Goal: Information Seeking & Learning: Check status

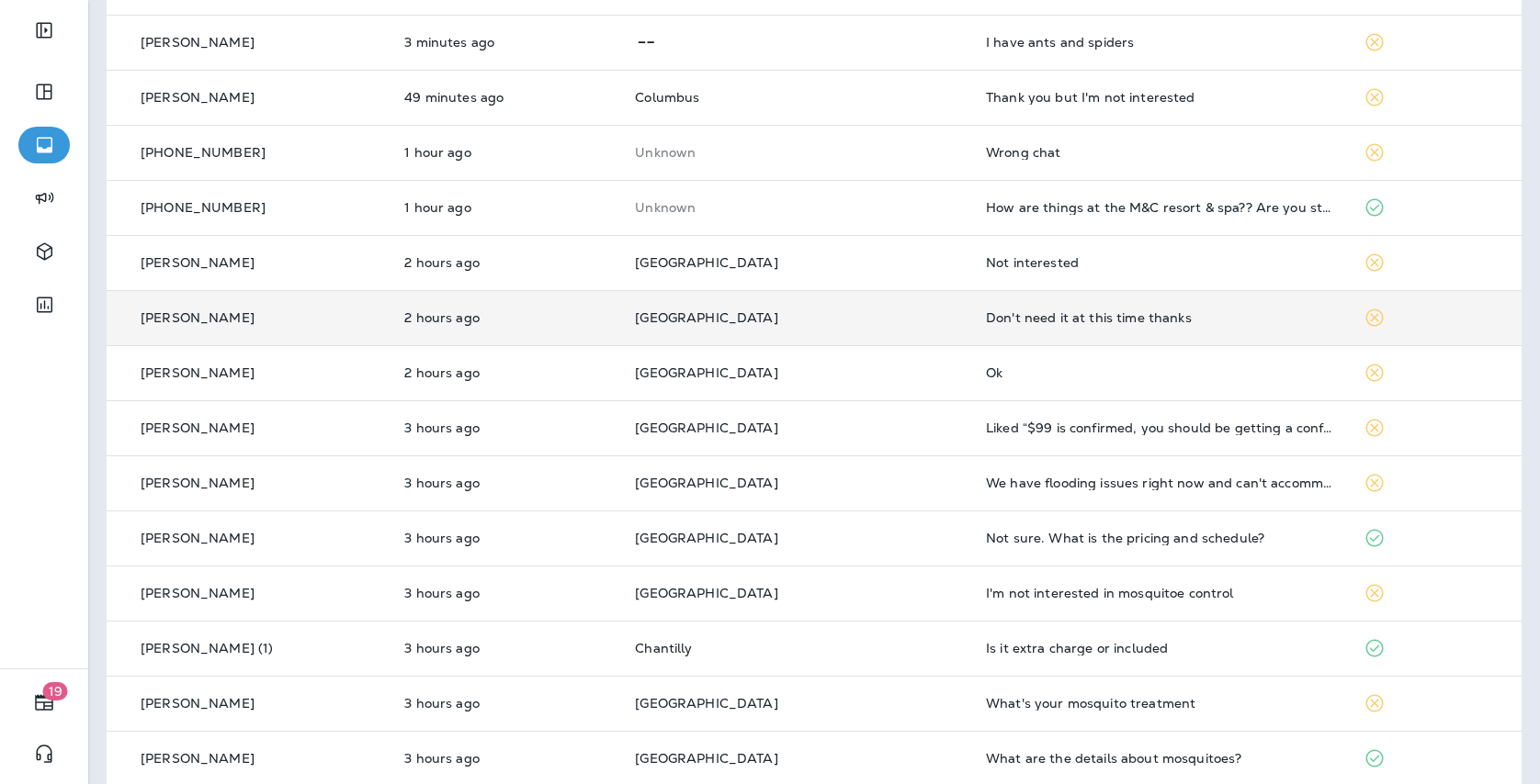
scroll to position [178, 0]
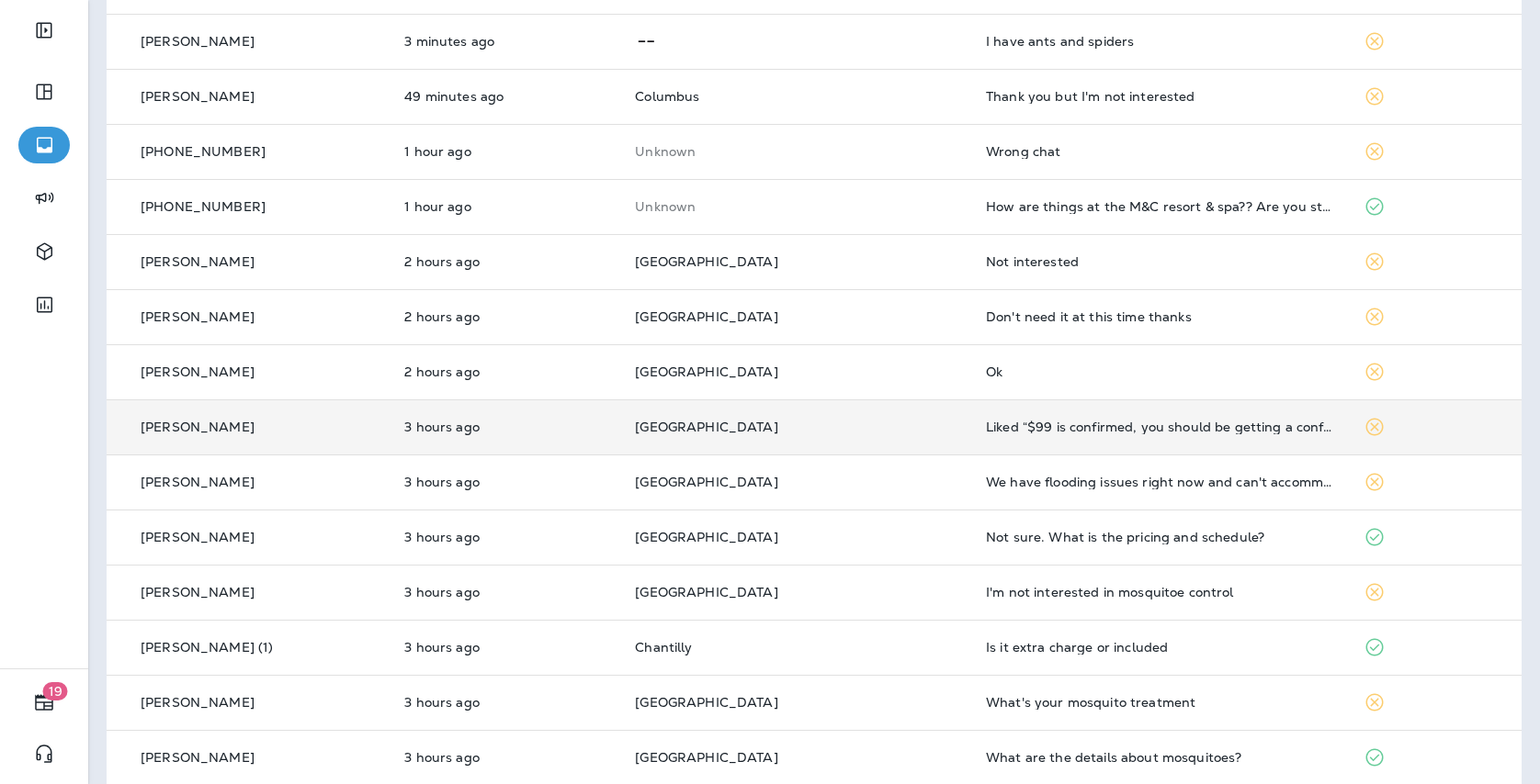
click at [784, 416] on td "[GEOGRAPHIC_DATA]" at bounding box center [795, 426] width 351 height 55
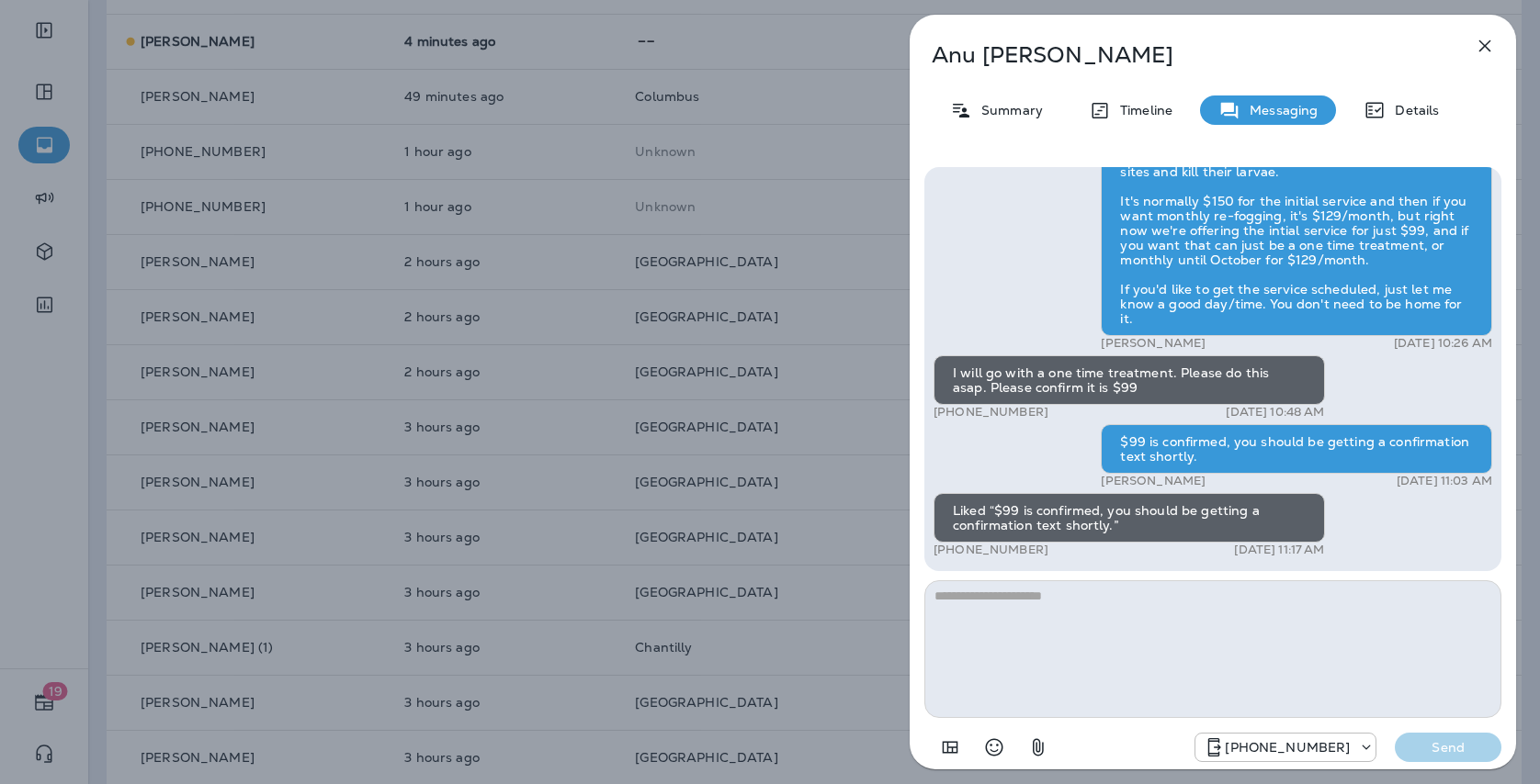
click at [1479, 45] on icon "button" at bounding box center [1485, 46] width 22 height 22
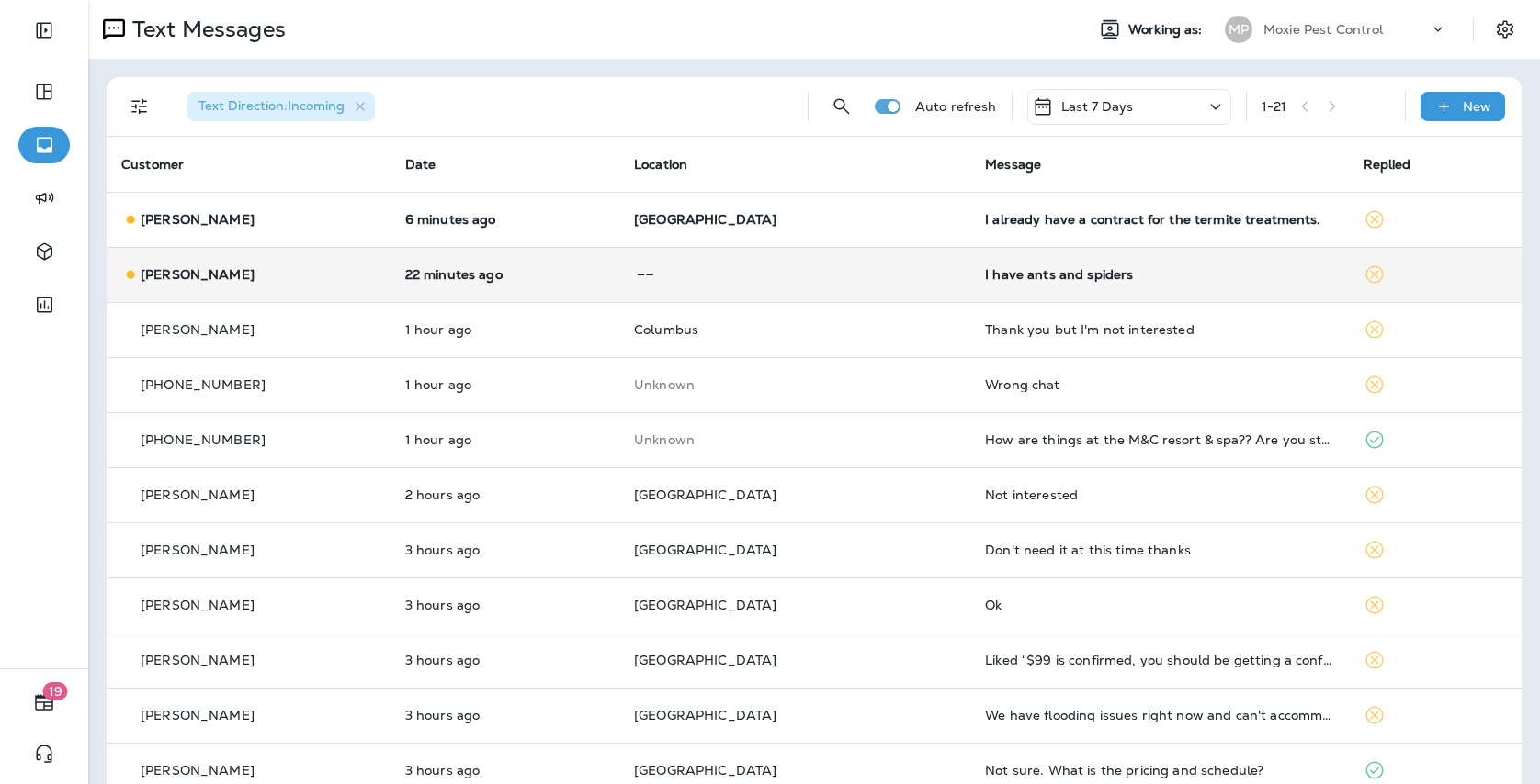
click at [1002, 282] on td "I have ants and spiders" at bounding box center [1158, 274] width 378 height 55
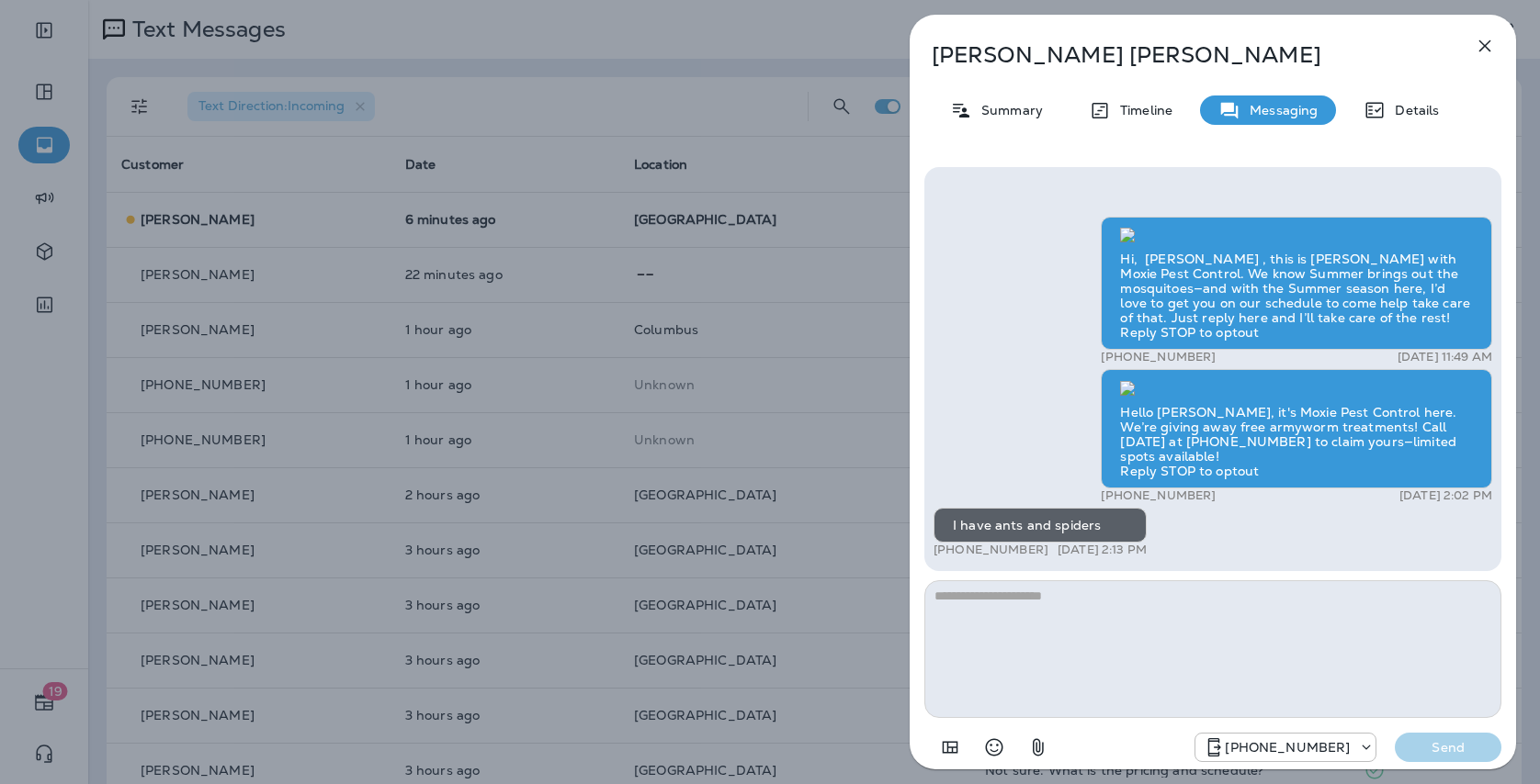
click at [1479, 41] on icon "button" at bounding box center [1485, 47] width 12 height 12
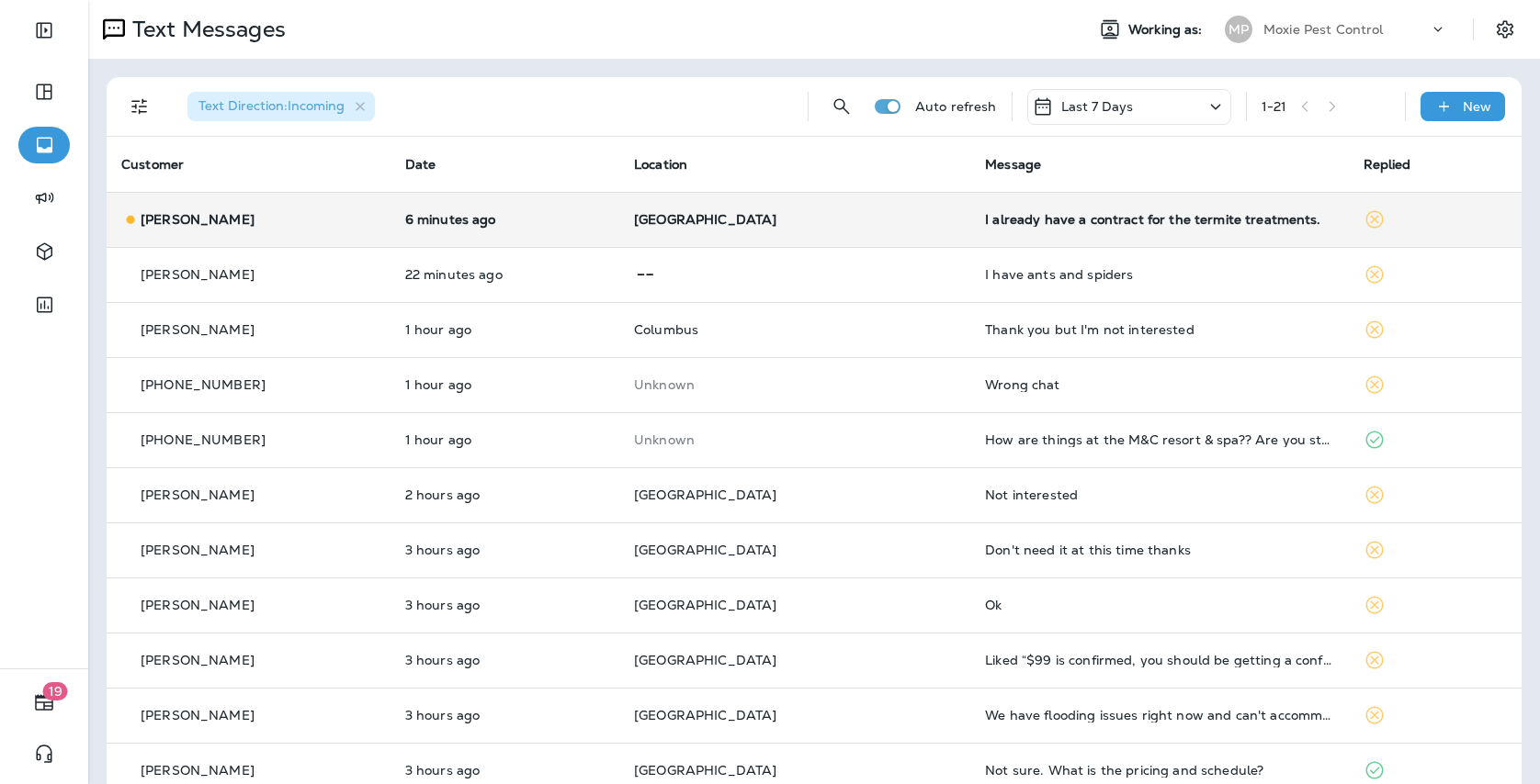
click at [985, 212] on div "I already have a contract for the termite treatments." at bounding box center [1159, 219] width 348 height 15
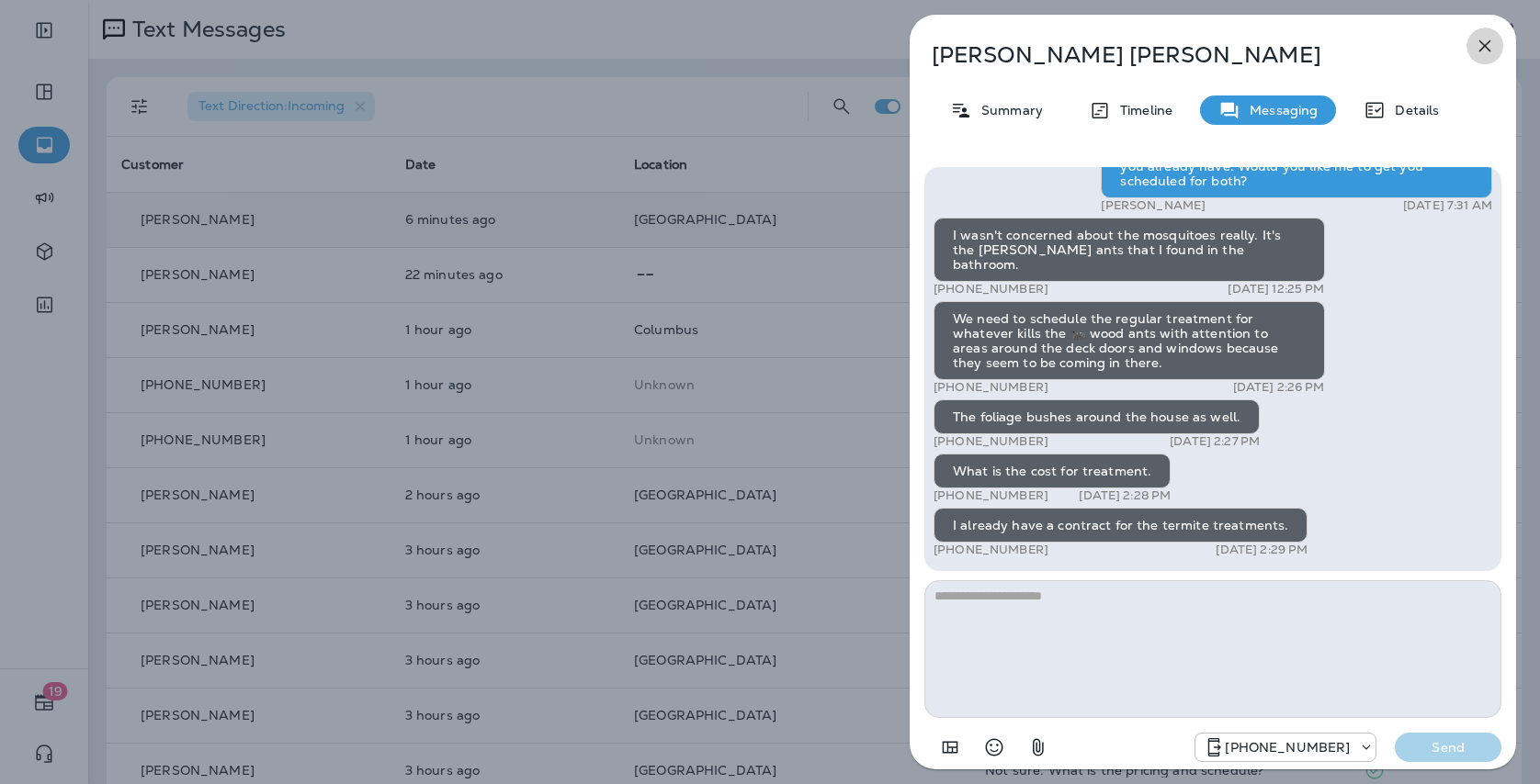
click at [1485, 47] on icon "button" at bounding box center [1485, 47] width 12 height 12
